Goal: Find contact information: Find contact information

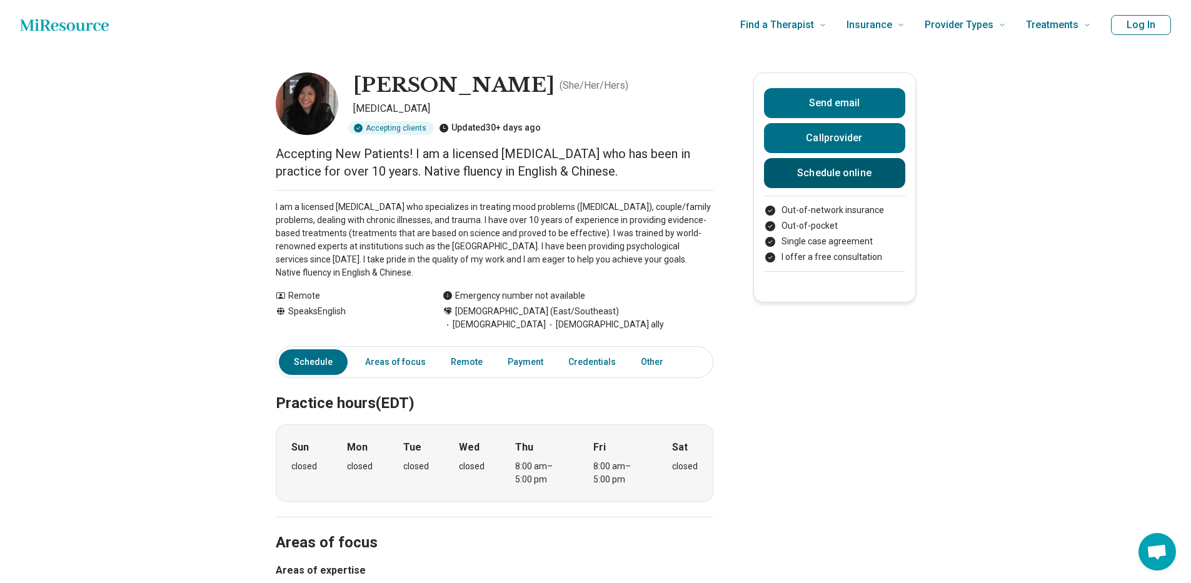
click at [856, 178] on link "Schedule online" at bounding box center [834, 173] width 141 height 30
click at [840, 148] on button "Call provider" at bounding box center [834, 138] width 141 height 30
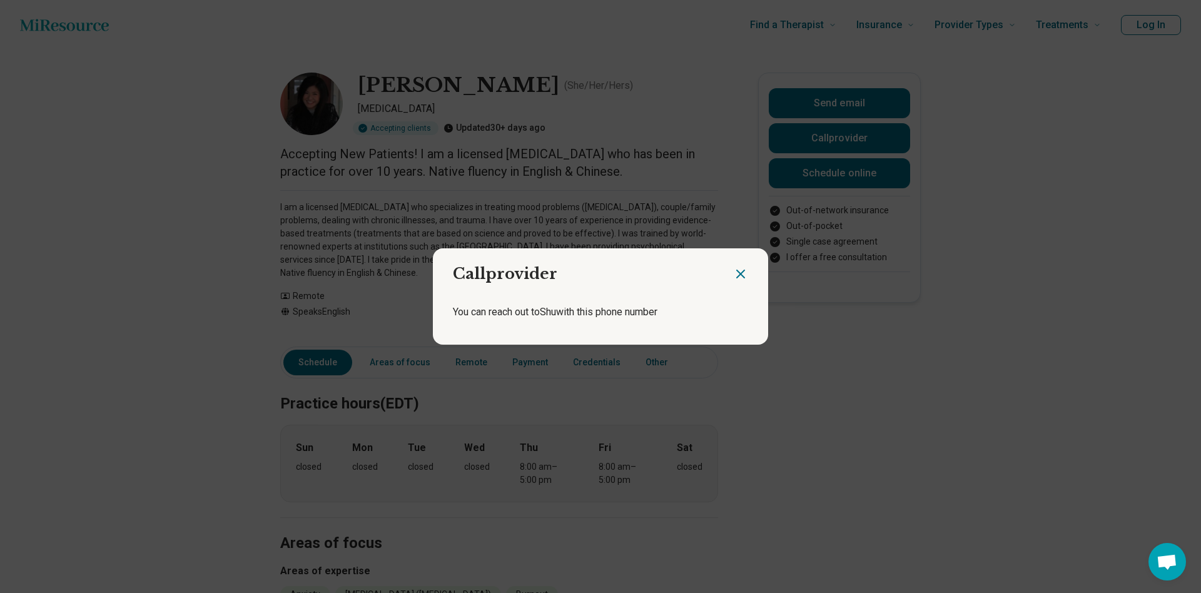
click at [740, 269] on icon "Close dialog" at bounding box center [740, 273] width 15 height 15
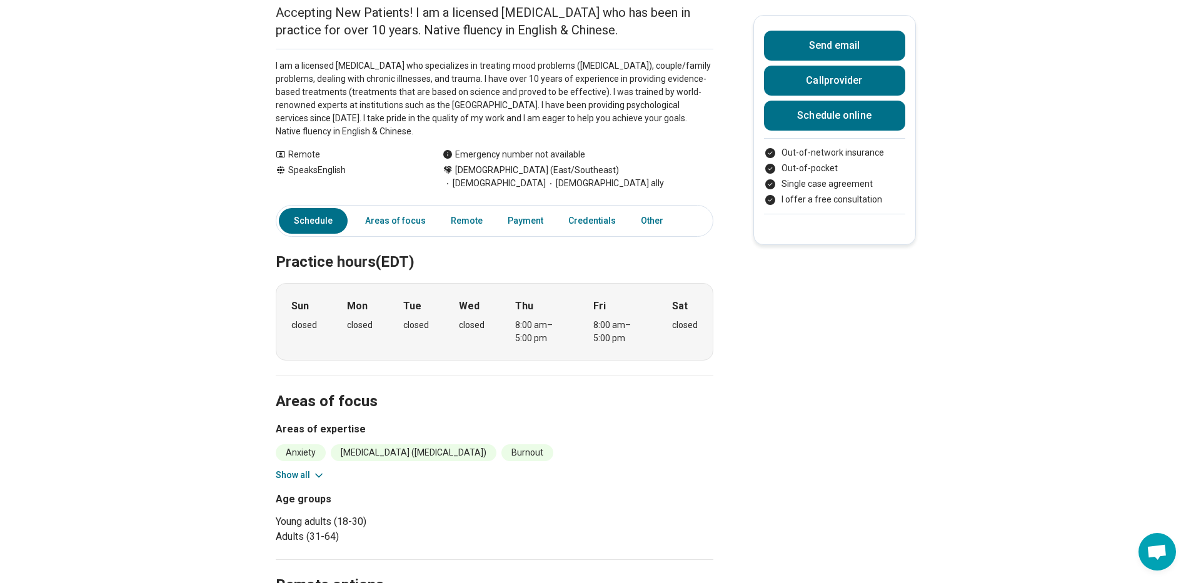
scroll to position [150, 0]
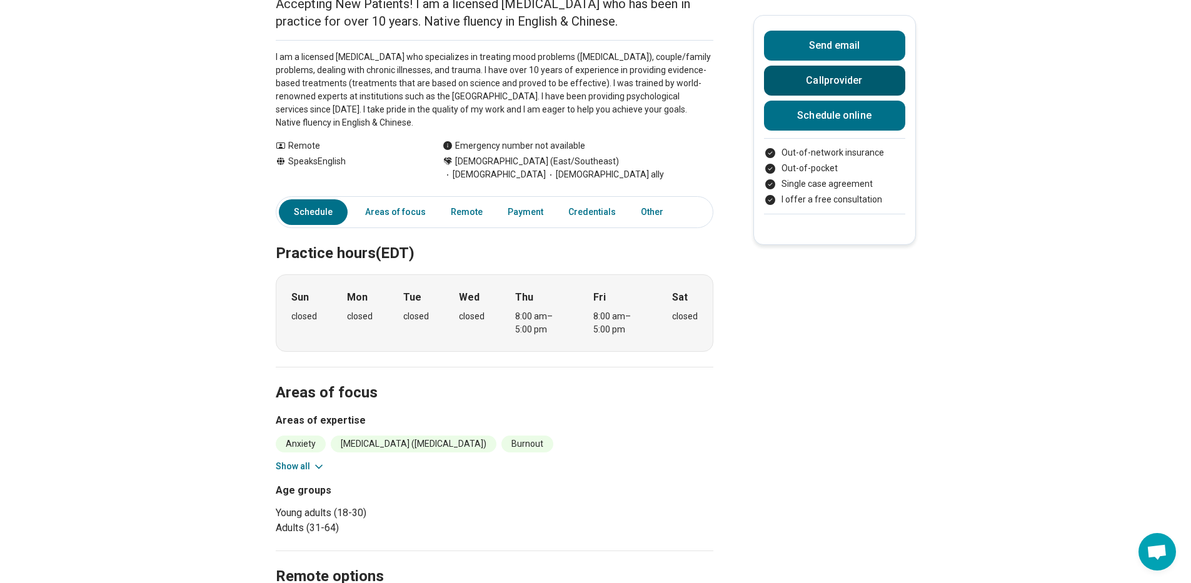
click at [876, 71] on button "Call provider" at bounding box center [834, 81] width 141 height 30
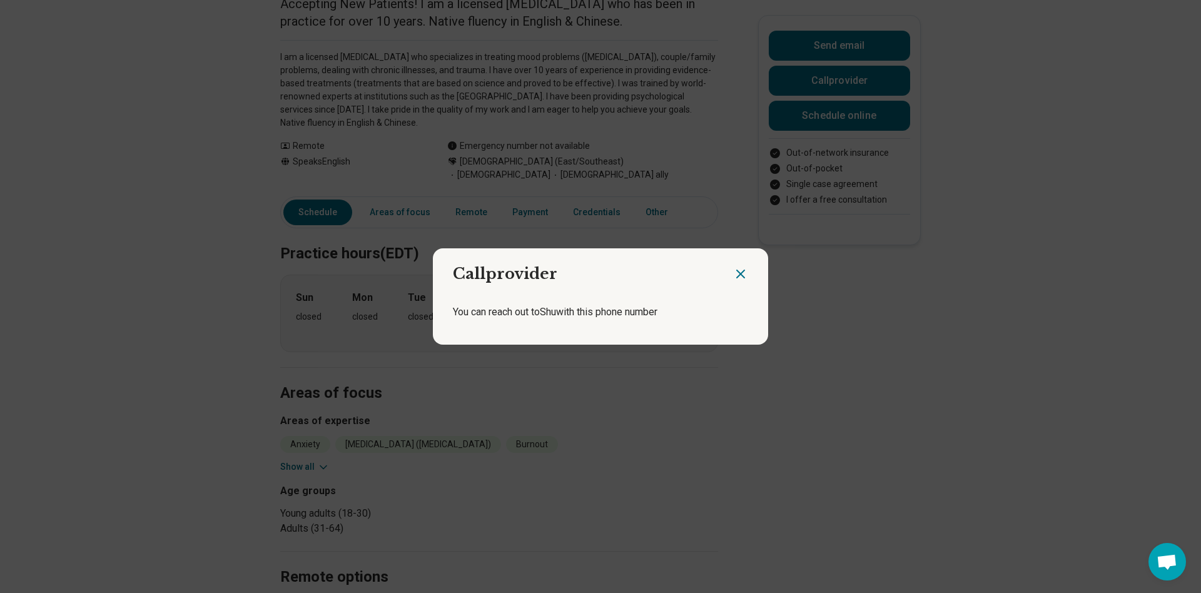
click at [622, 310] on p "You can reach out to [PERSON_NAME] with this phone number" at bounding box center [600, 312] width 295 height 15
drag, startPoint x: 679, startPoint y: 321, endPoint x: 512, endPoint y: 302, distance: 167.4
click at [533, 305] on div "You can reach out to [PERSON_NAME] with this phone number" at bounding box center [600, 317] width 335 height 55
click at [445, 293] on div "You can reach out to [PERSON_NAME] with this phone number" at bounding box center [600, 317] width 335 height 55
click at [610, 308] on p "You can reach out to [PERSON_NAME] with this phone number" at bounding box center [600, 312] width 295 height 15
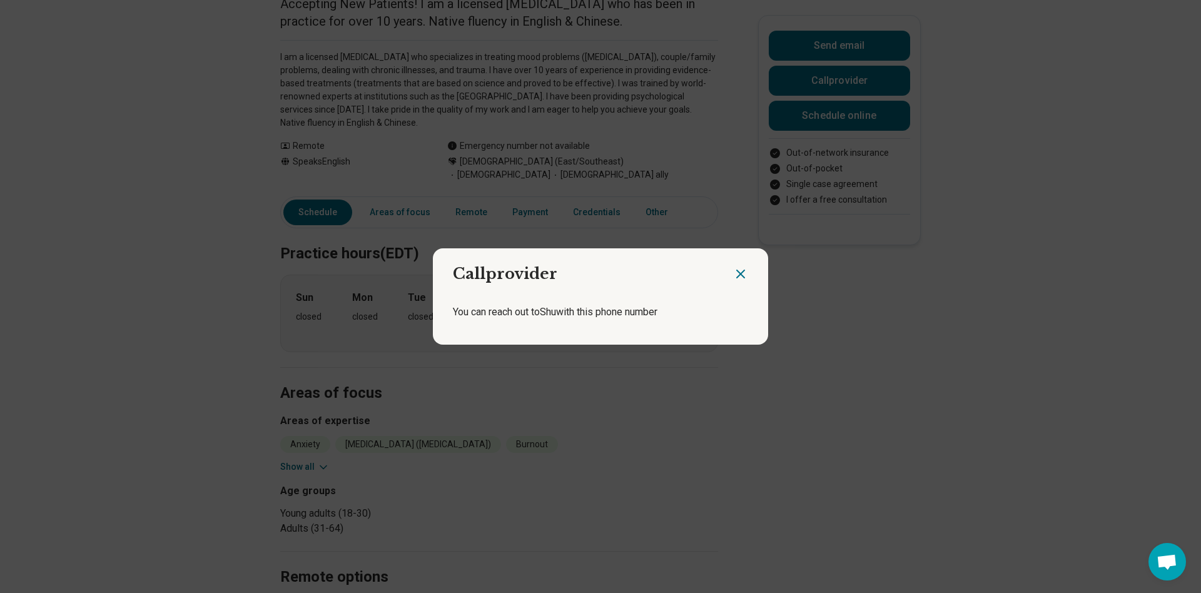
click at [706, 324] on div "You can reach out to [PERSON_NAME] with this phone number" at bounding box center [600, 317] width 335 height 55
click at [719, 313] on p "You can reach out to [PERSON_NAME] with this phone number" at bounding box center [600, 312] width 295 height 15
click at [669, 311] on p "You can reach out to [PERSON_NAME] with this phone number" at bounding box center [600, 312] width 295 height 15
click at [709, 316] on p "You can reach out to [PERSON_NAME] with this phone number" at bounding box center [600, 312] width 295 height 15
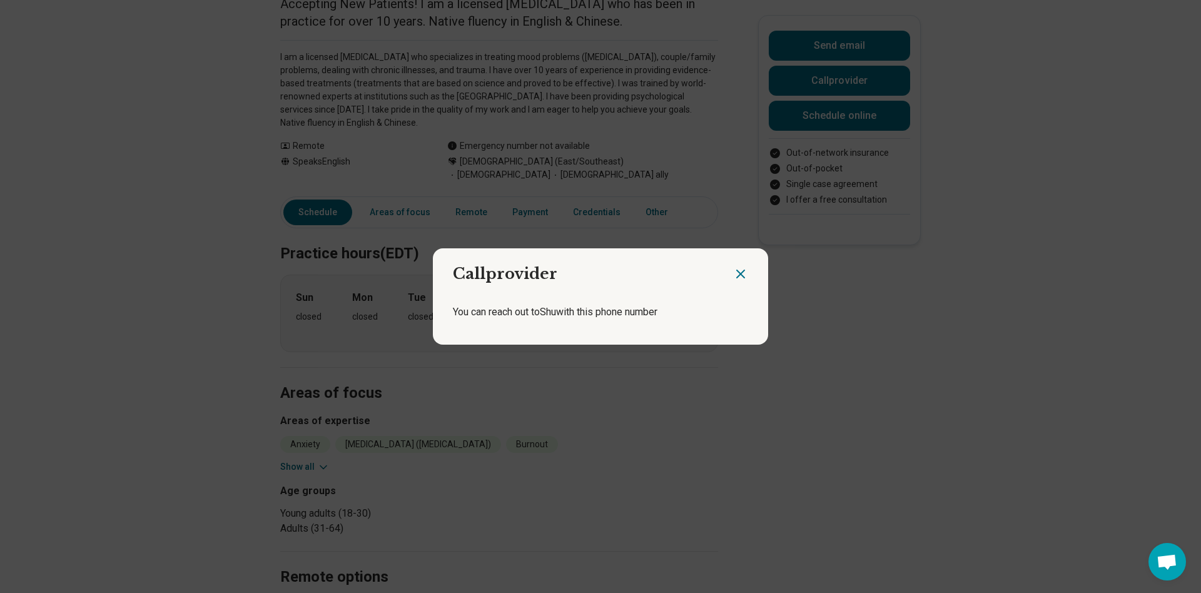
click at [733, 272] on icon "Close dialog" at bounding box center [740, 273] width 15 height 15
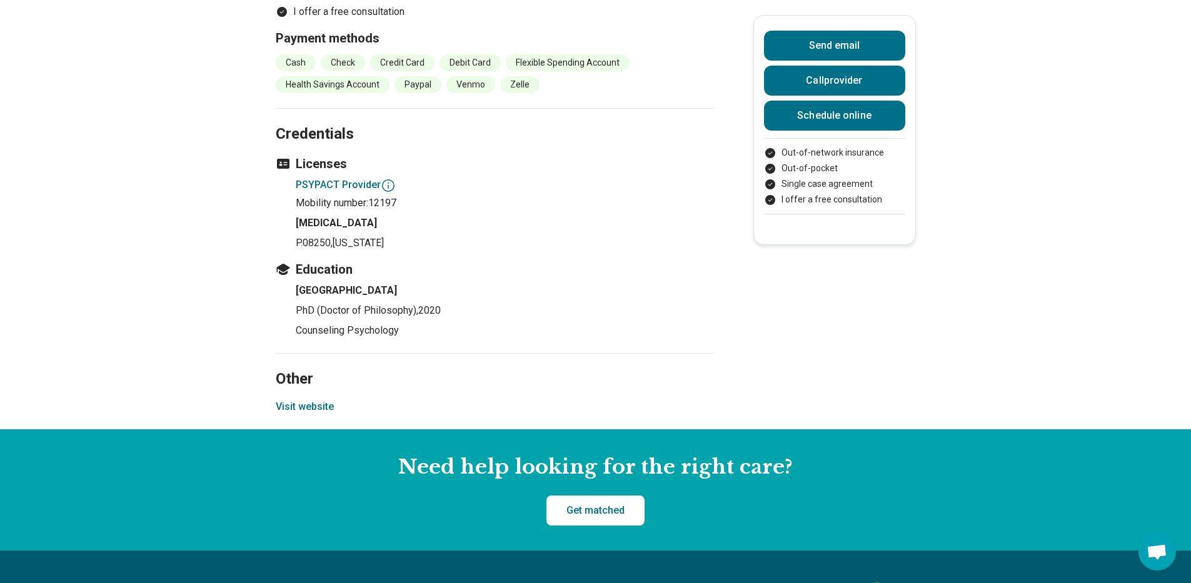
scroll to position [901, 0]
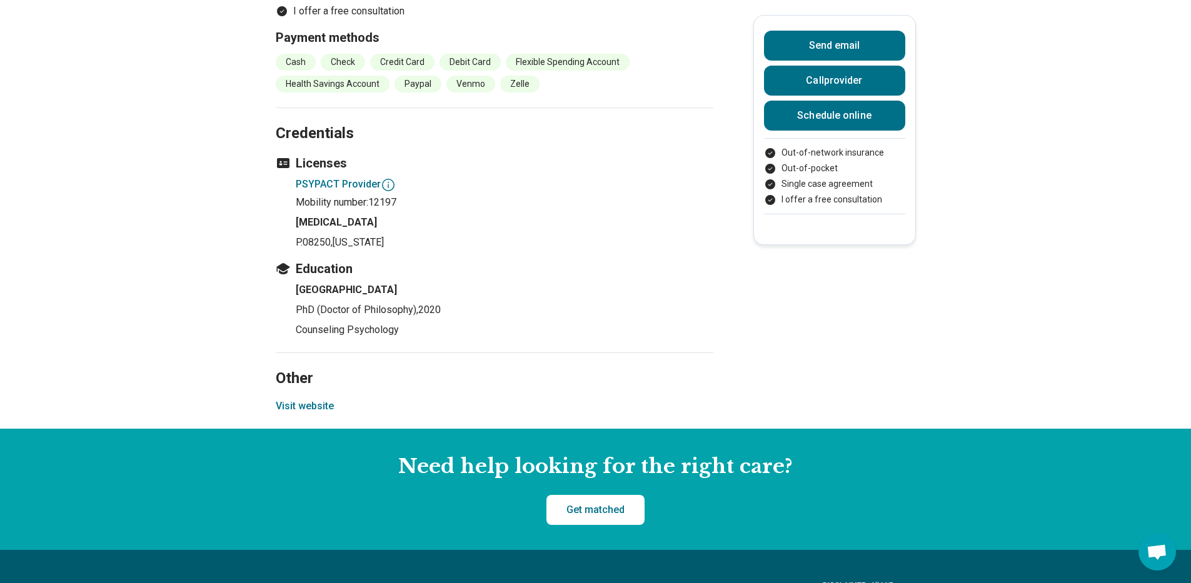
click at [307, 399] on button "Visit website" at bounding box center [305, 406] width 58 height 15
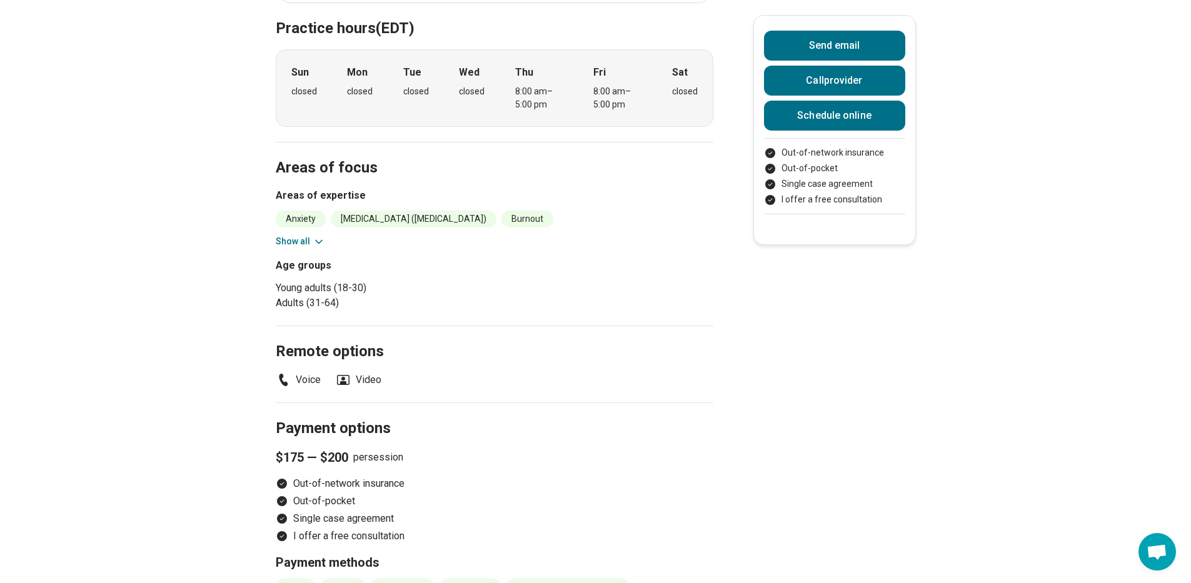
scroll to position [0, 0]
